Goal: Transaction & Acquisition: Obtain resource

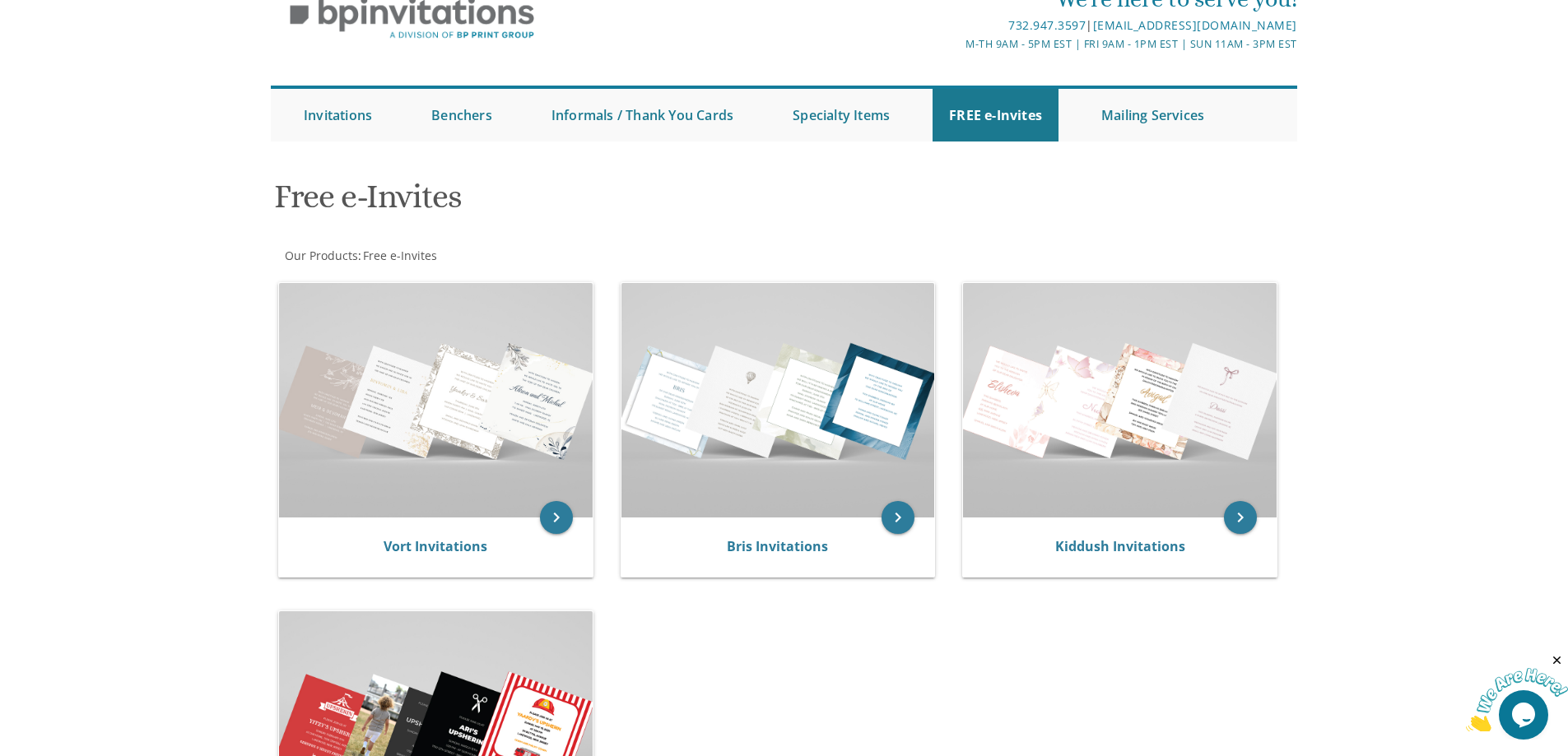
scroll to position [164, 0]
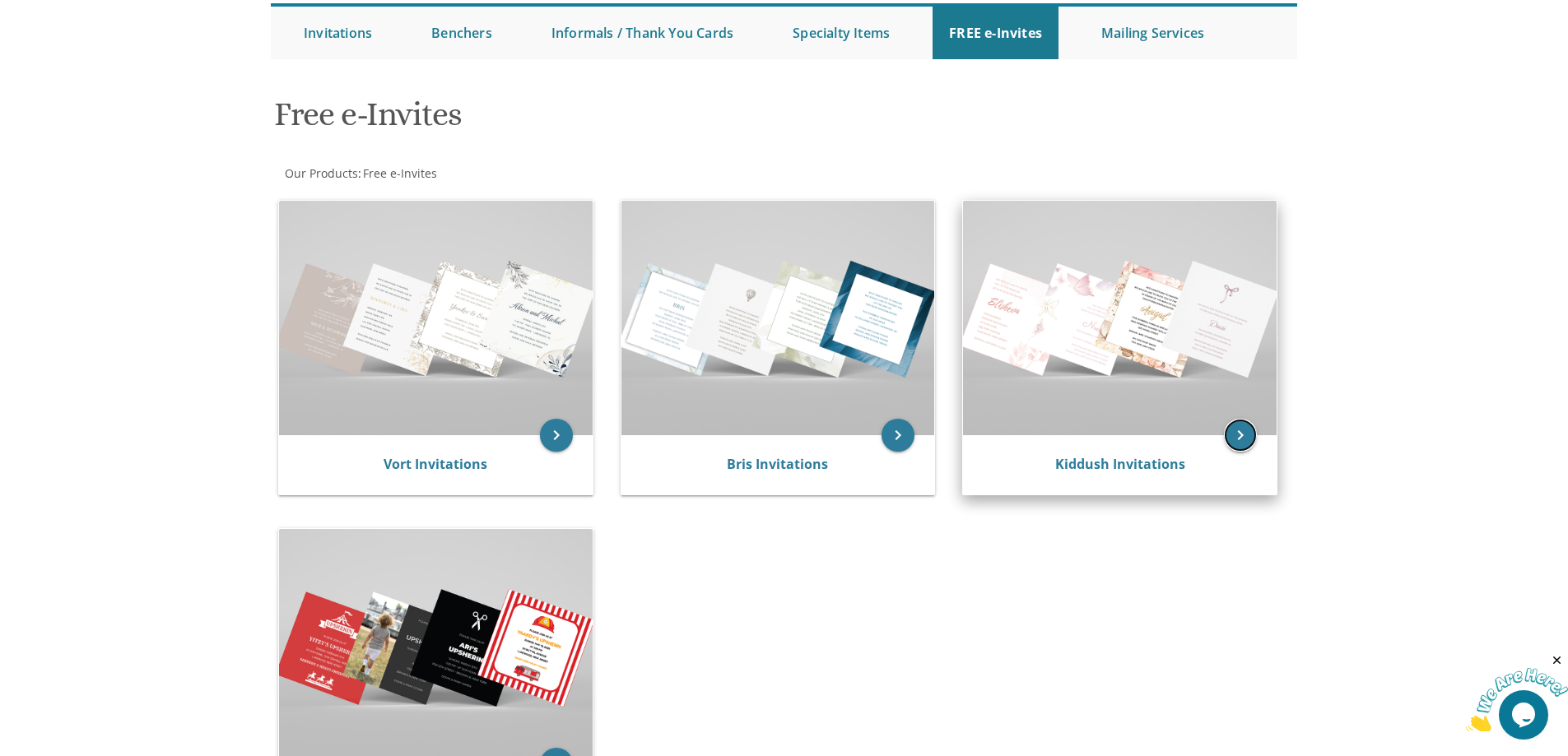
click at [1238, 443] on icon "keyboard_arrow_right" at bounding box center [1240, 435] width 33 height 33
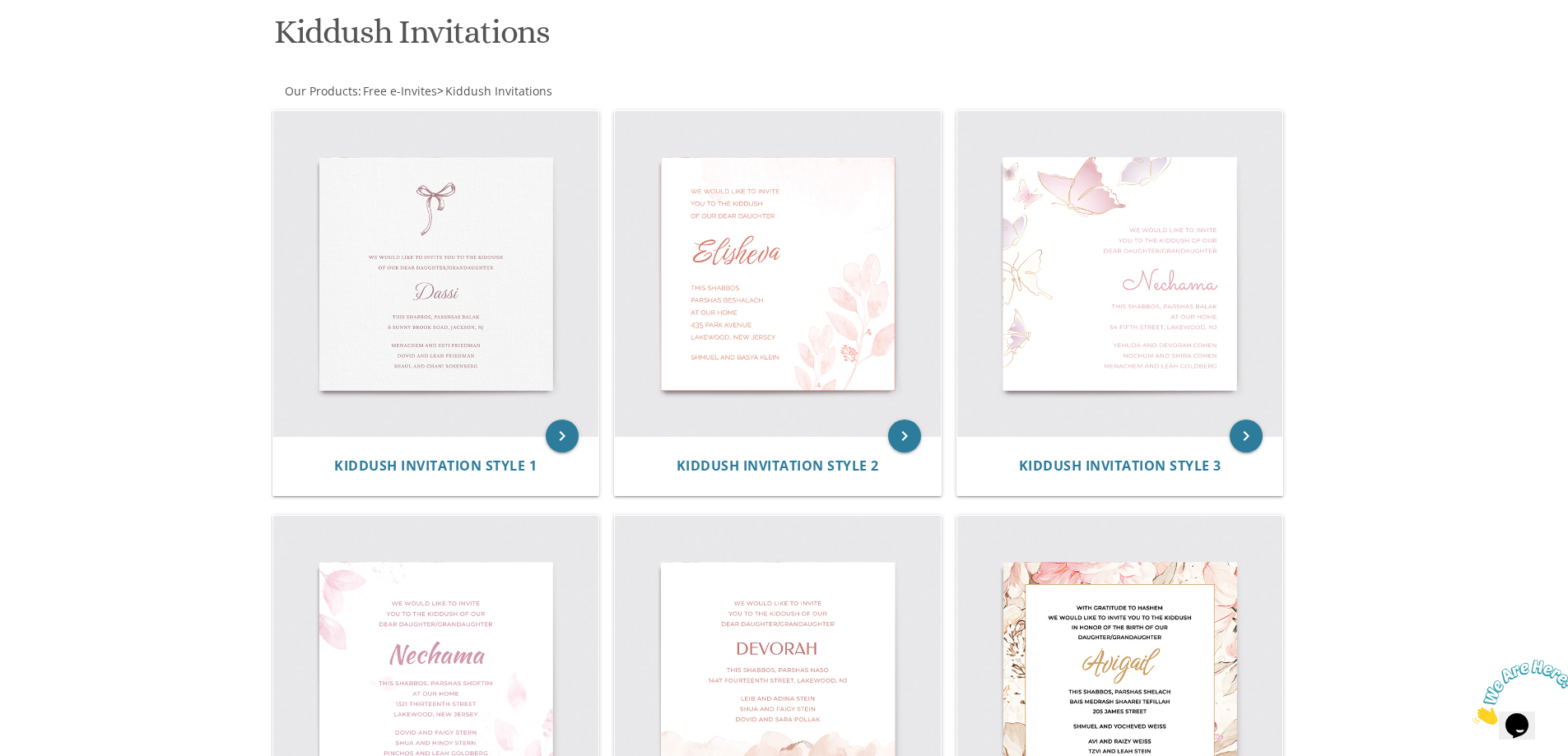
scroll to position [330, 0]
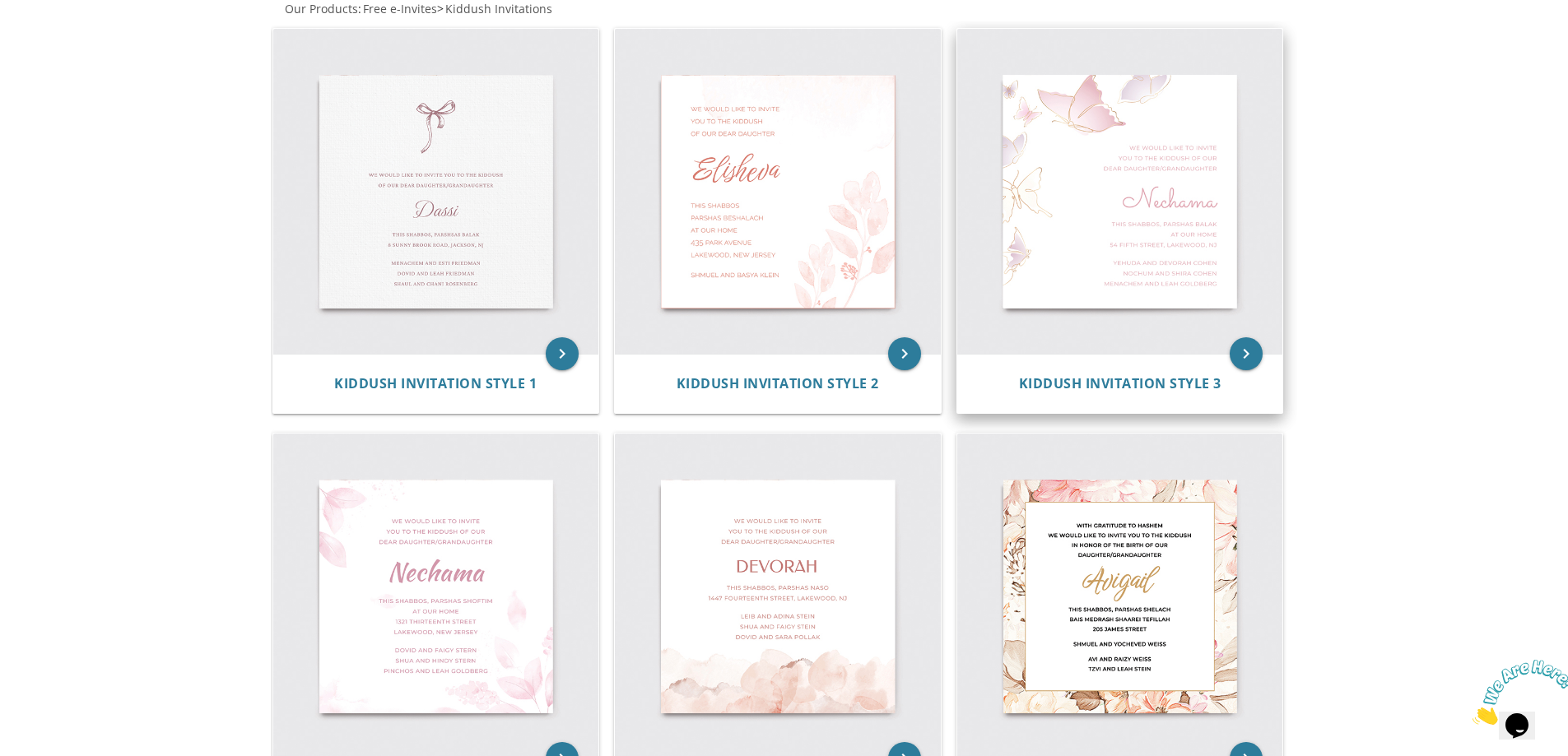
click at [1105, 181] on img at bounding box center [1120, 191] width 326 height 326
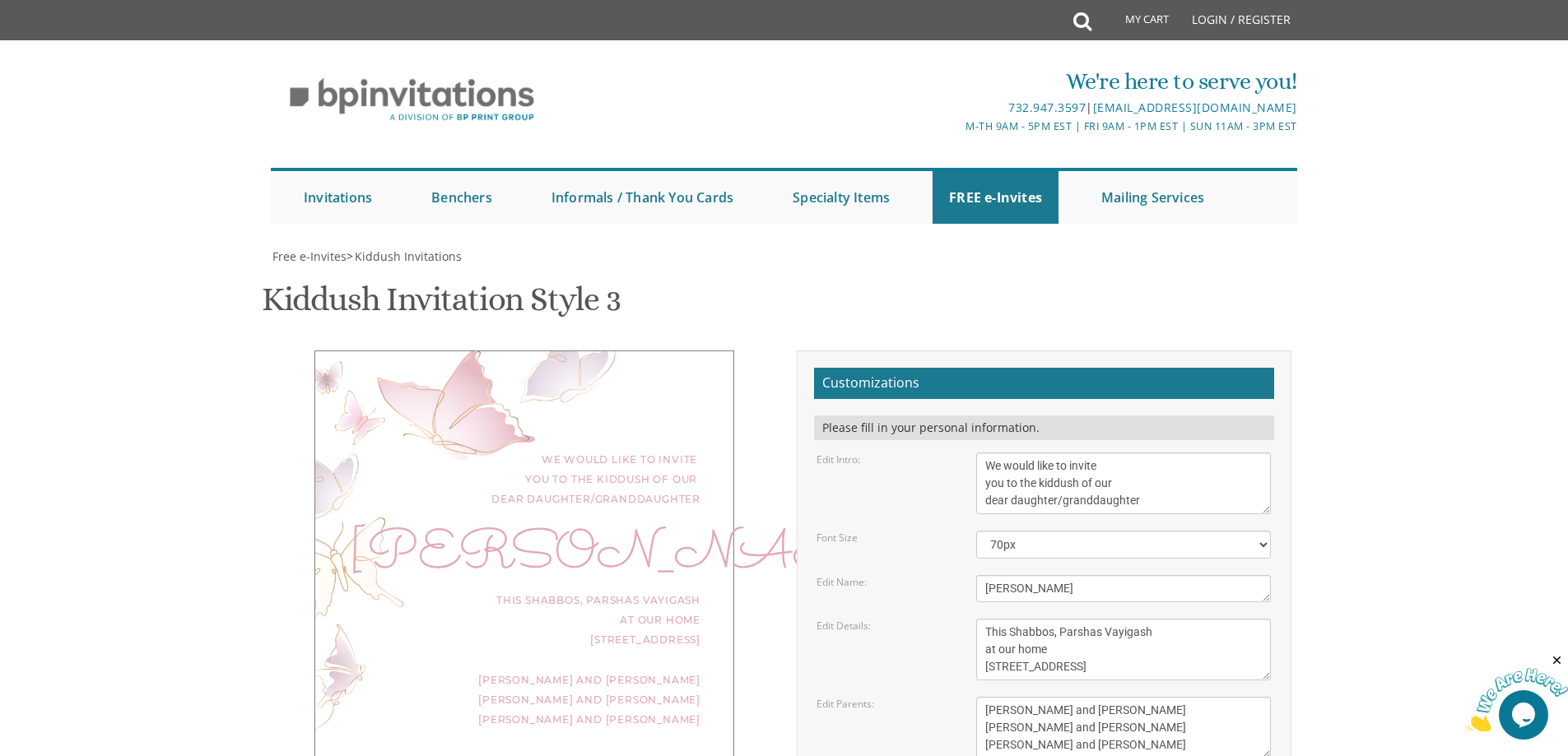
scroll to position [83, 0]
drag, startPoint x: 1046, startPoint y: 504, endPoint x: 901, endPoint y: 502, distance: 145.0
click at [901, 576] on div "Edit Name: Nechama" at bounding box center [1043, 589] width 479 height 27
type textarea "Chavi"
click at [1173, 619] on textarea "This Shabbos, Parshas Vayigash at our home 120 Central Avenue, Lakewood, NJ" at bounding box center [1123, 649] width 295 height 62
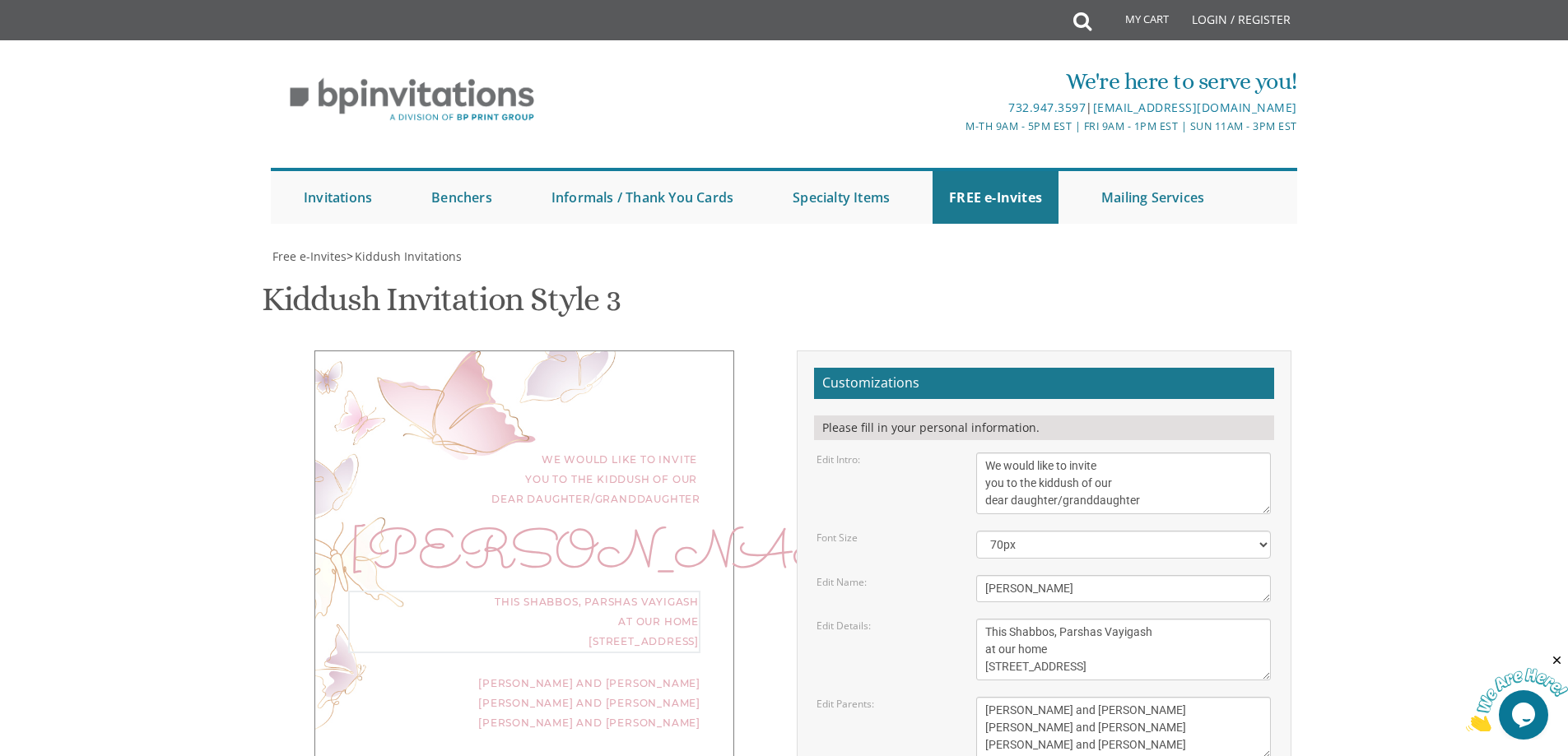
drag, startPoint x: 1152, startPoint y: 555, endPoint x: 1102, endPoint y: 551, distance: 50.2
click at [1102, 619] on textarea "This Shabbos, Parshas Vayigash at our home 120 Central Avenue, Lakewood, NJ" at bounding box center [1123, 649] width 295 height 62
drag, startPoint x: 1086, startPoint y: 589, endPoint x: 980, endPoint y: 568, distance: 108.1
click at [980, 619] on textarea "This Shabbos, Parshas Vayigash at our home 120 Central Avenue, Lakewood, NJ" at bounding box center [1123, 649] width 295 height 62
type textarea "This Shabbos, Parshas Re'eh 310 Monmouth Lakewood, NJ"
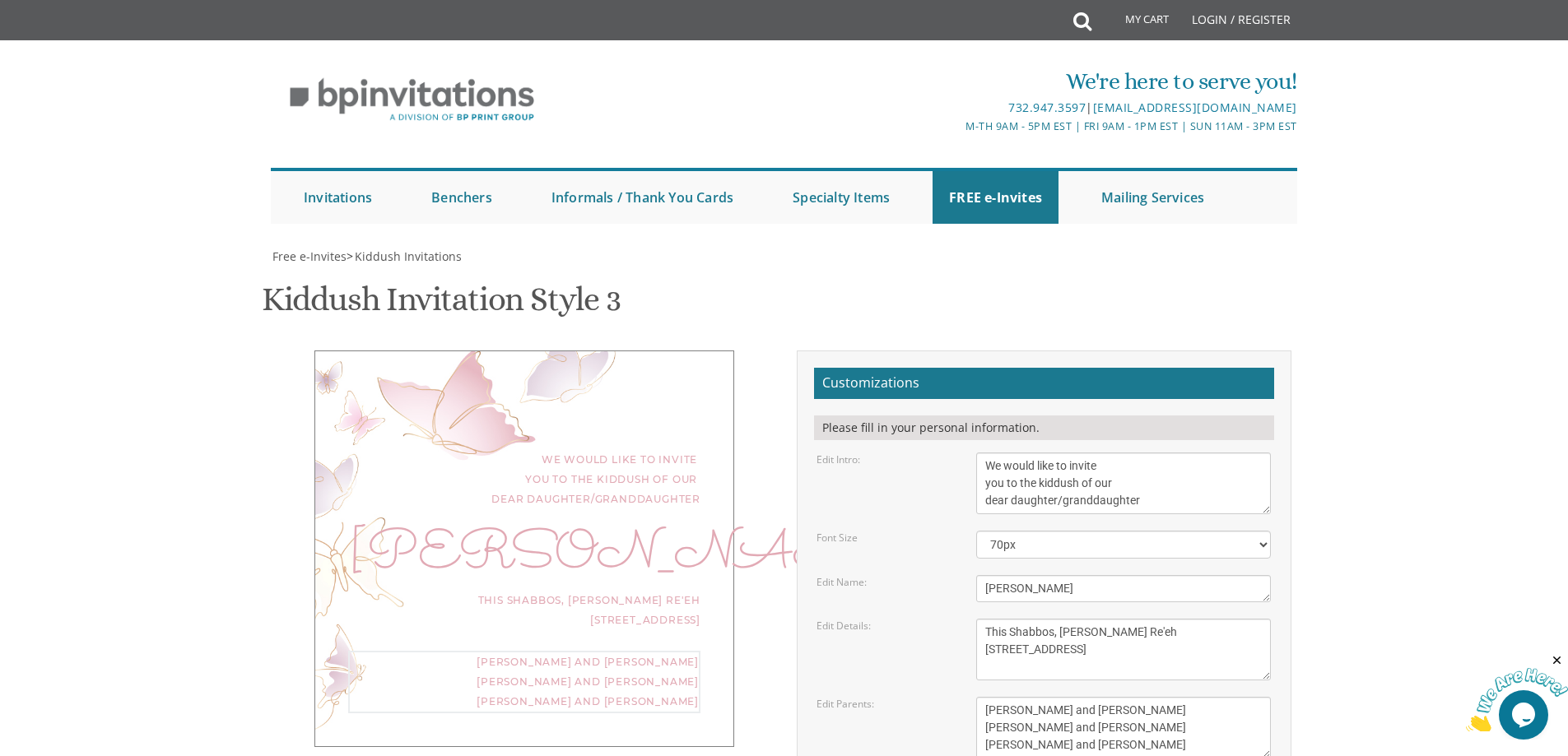
drag, startPoint x: 1141, startPoint y: 629, endPoint x: 935, endPoint y: 627, distance: 206.0
click at [935, 697] on div "Edit Parents: Yaakov and Miriam Friedman Menachem and Shira Friedman Eli and Bl…" at bounding box center [1043, 727] width 479 height 62
drag, startPoint x: 1159, startPoint y: 643, endPoint x: 976, endPoint y: 637, distance: 183.1
click at [976, 697] on textarea "Yaakov and Miriam Friedman Menachem and Shira Friedman Eli and Blimie Cohen" at bounding box center [1123, 727] width 295 height 62
drag, startPoint x: 1137, startPoint y: 667, endPoint x: 859, endPoint y: 647, distance: 278.7
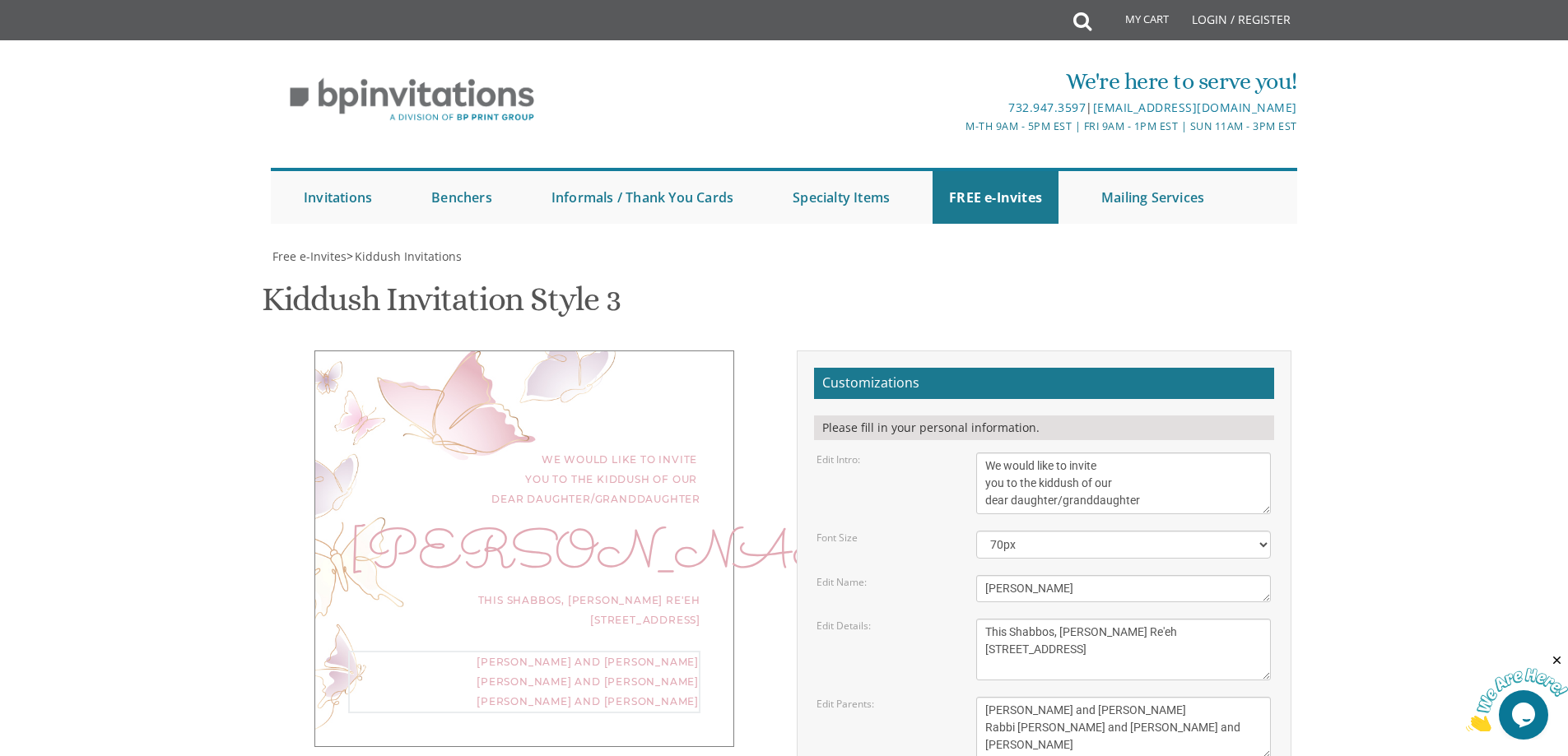
click at [859, 697] on div "Edit Parents: Yaakov and Miriam Friedman Menachem and Shira Friedman Eli and Bl…" at bounding box center [1043, 727] width 479 height 62
click at [1120, 697] on textarea "Yaakov and Miriam Friedman Menachem and Shira Friedman Eli and Blimie Cohen" at bounding box center [1123, 727] width 295 height 62
drag, startPoint x: 1120, startPoint y: 658, endPoint x: 992, endPoint y: 663, distance: 128.1
click at [992, 697] on textarea "Yaakov and Miriam Friedman Menachem and Shira Friedman Eli and Blimie Cohen" at bounding box center [1123, 727] width 295 height 62
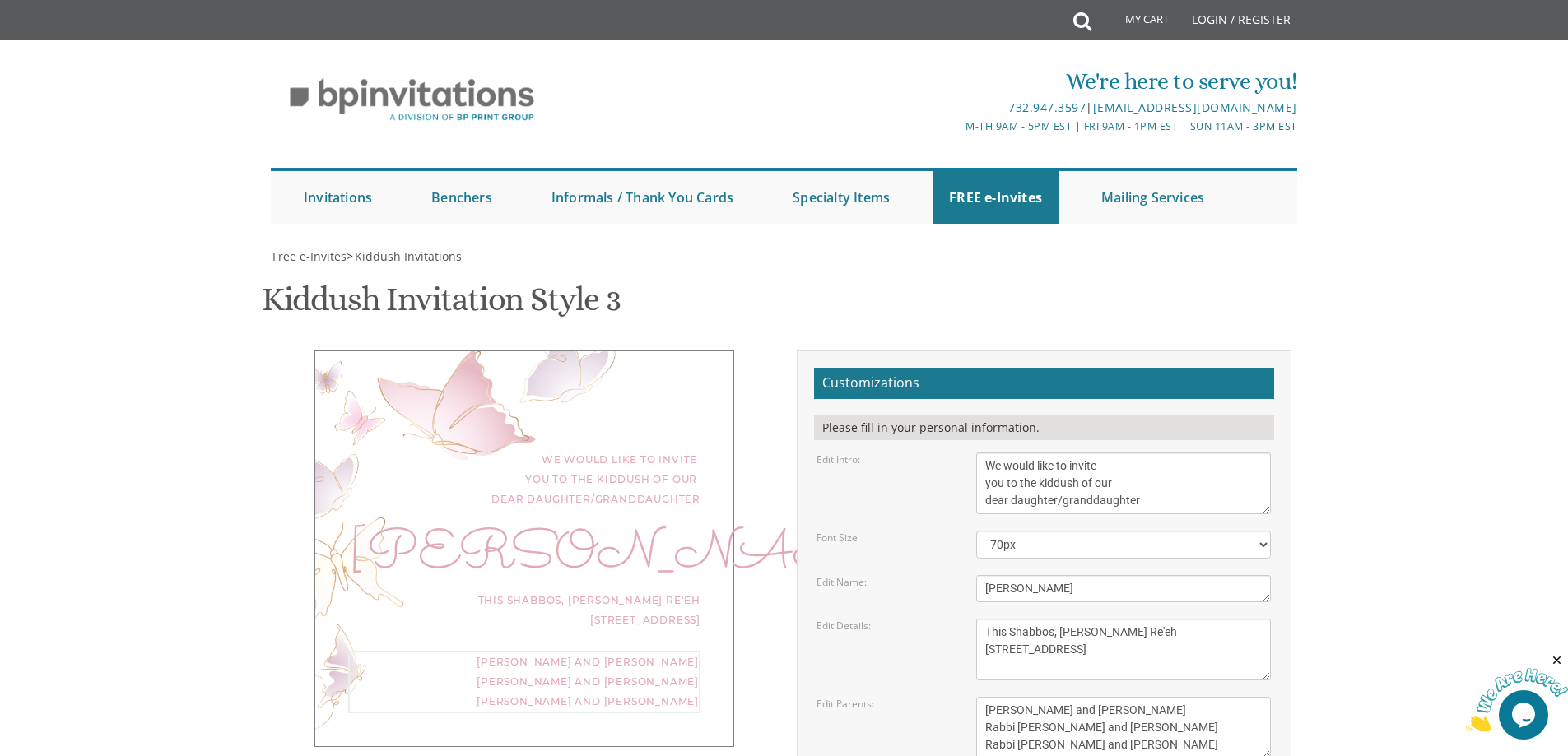
type textarea "Eliezer and Bracha Wainbrand Rabbi Yosef and Chassy Wainbrand Rabbi Shloime and…"
type input "chanywainbrand@gmail.com"
